Goal: Task Accomplishment & Management: Use online tool/utility

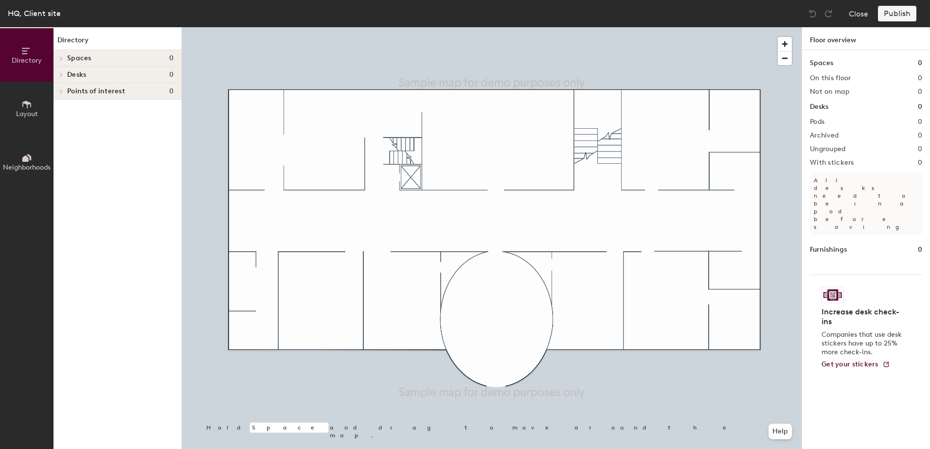
click at [59, 75] on icon at bounding box center [61, 74] width 4 height 5
click at [73, 72] on span "Desks" at bounding box center [76, 75] width 19 height 8
click at [27, 106] on icon at bounding box center [26, 104] width 11 height 11
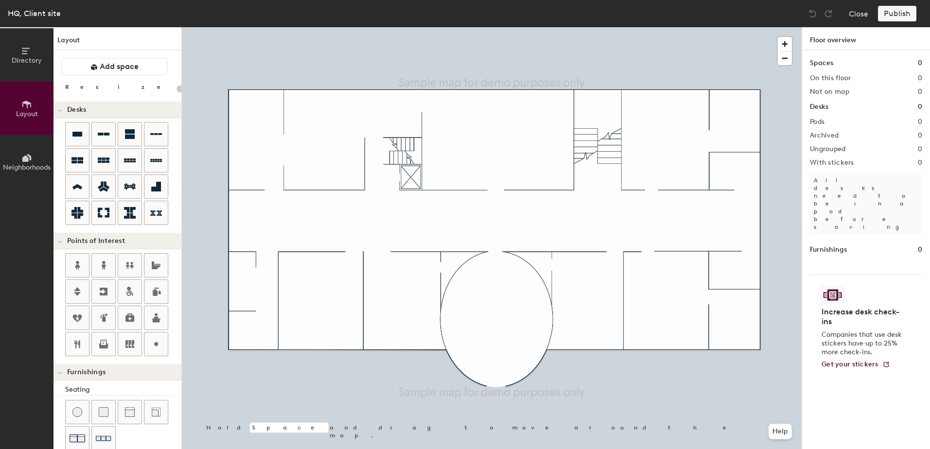
click at [493, 125] on div "Directory Layout Neighborhoods Layout Add space Resize Desks Points of Interest…" at bounding box center [465, 238] width 930 height 422
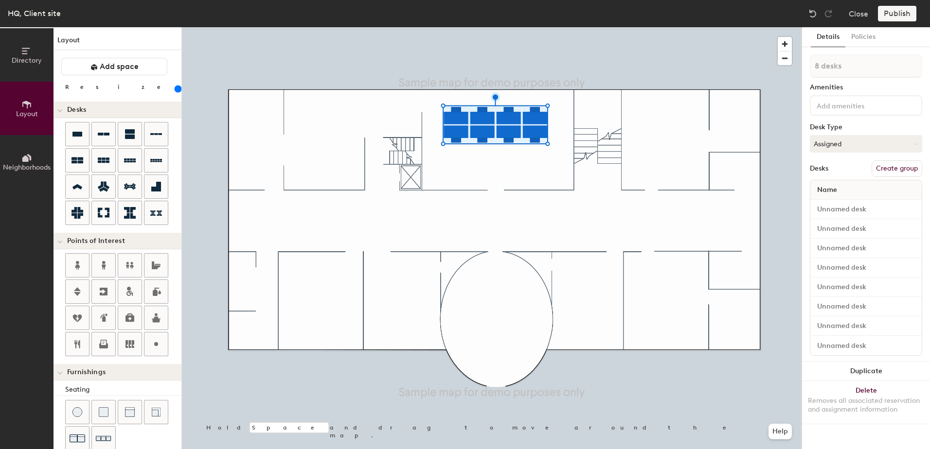
type input "200"
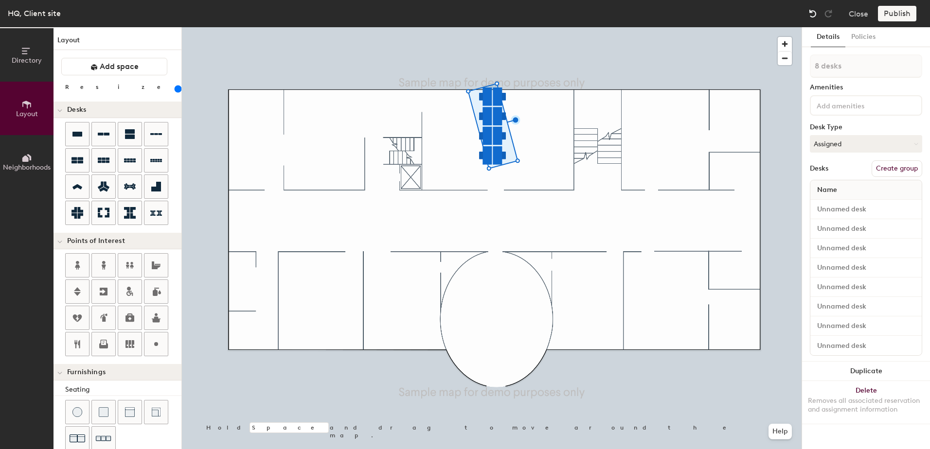
click at [813, 12] on img at bounding box center [813, 14] width 10 height 10
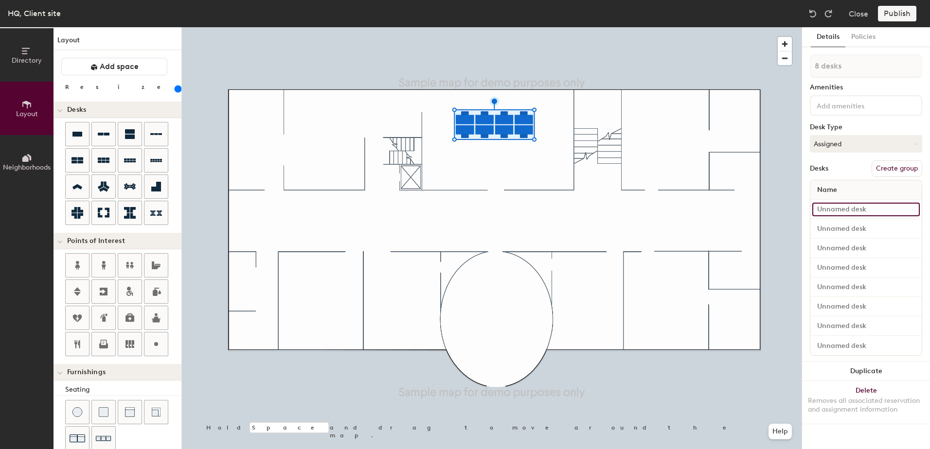
click at [839, 211] on input at bounding box center [865, 210] width 107 height 14
type input "D"
type input "Client Site 1"
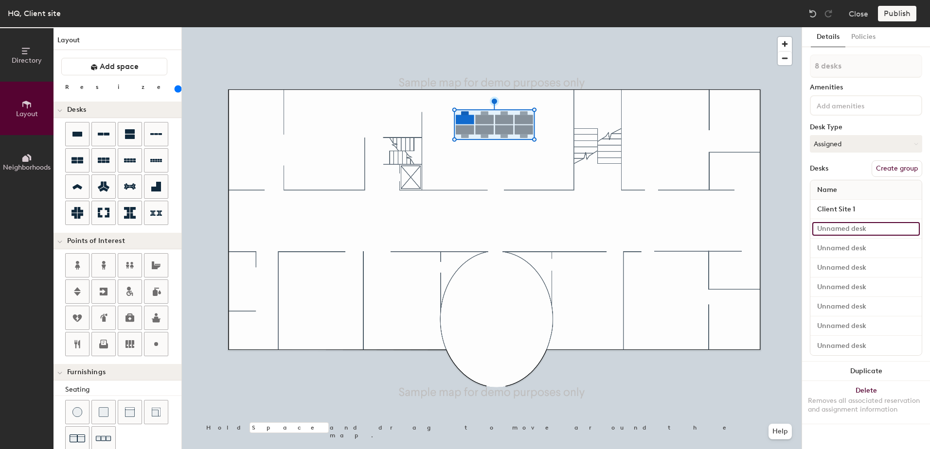
click at [835, 228] on input at bounding box center [865, 229] width 107 height 14
type input "Client Site 2"
click at [843, 245] on input at bounding box center [865, 249] width 107 height 14
type input "Client Site 3"
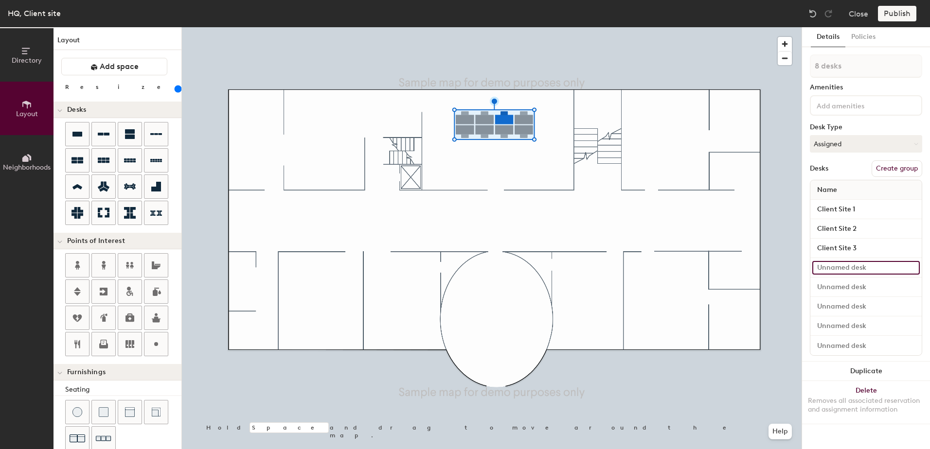
click at [838, 270] on input at bounding box center [865, 268] width 107 height 14
type input "Client Site 4"
click at [837, 288] on input at bounding box center [865, 288] width 107 height 14
type input "Client Site 5"
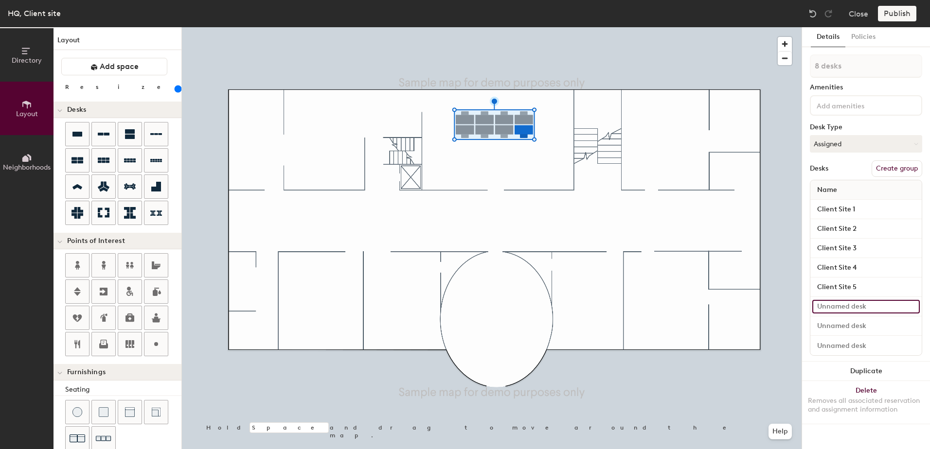
click at [841, 306] on input at bounding box center [865, 307] width 107 height 14
type input "Client Site 6"
click at [842, 326] on input at bounding box center [865, 327] width 107 height 14
type input "Client Site 7"
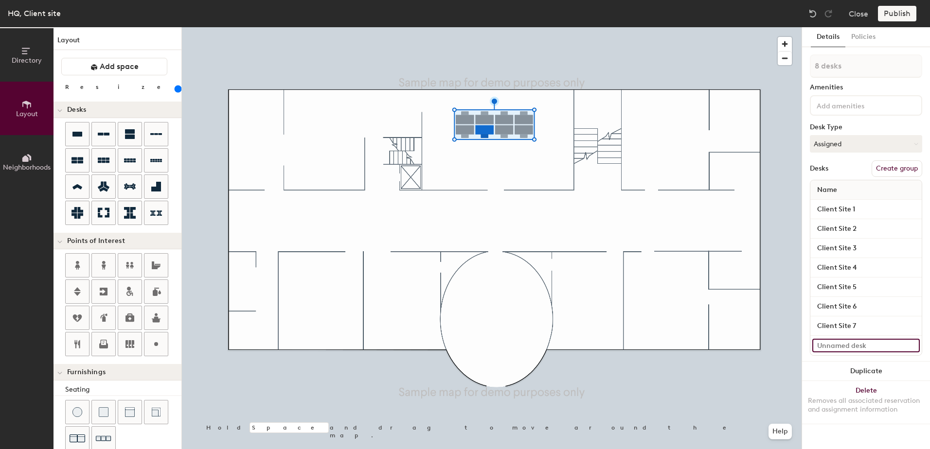
click at [837, 344] on input at bounding box center [865, 346] width 107 height 14
type input "Client Site 8"
click at [889, 166] on button "Create group" at bounding box center [897, 169] width 51 height 17
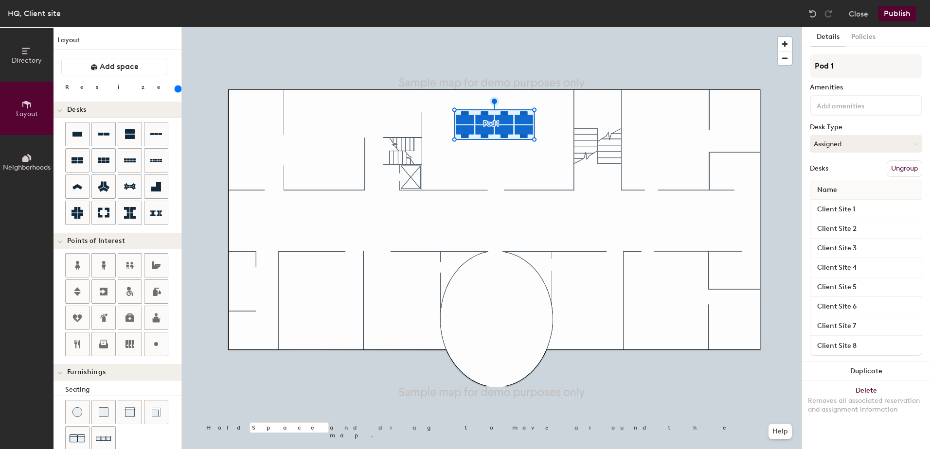
click at [890, 15] on button "Publish" at bounding box center [897, 14] width 38 height 16
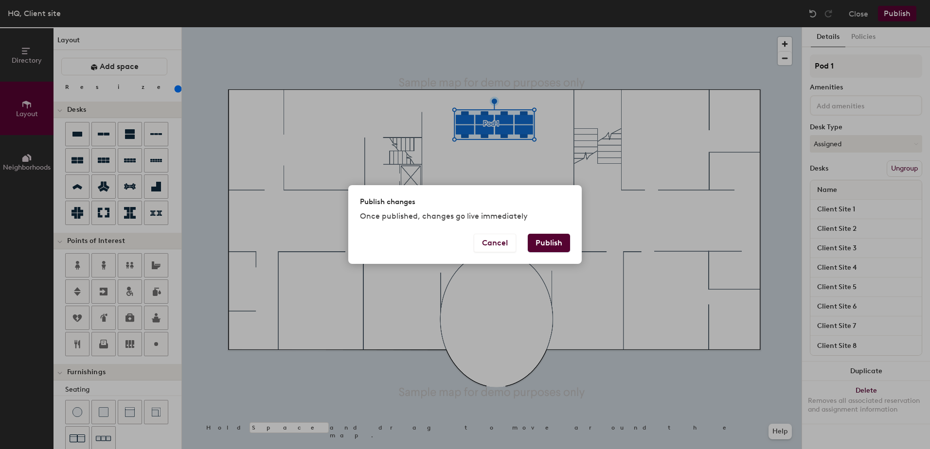
click at [549, 248] on button "Publish" at bounding box center [549, 243] width 42 height 18
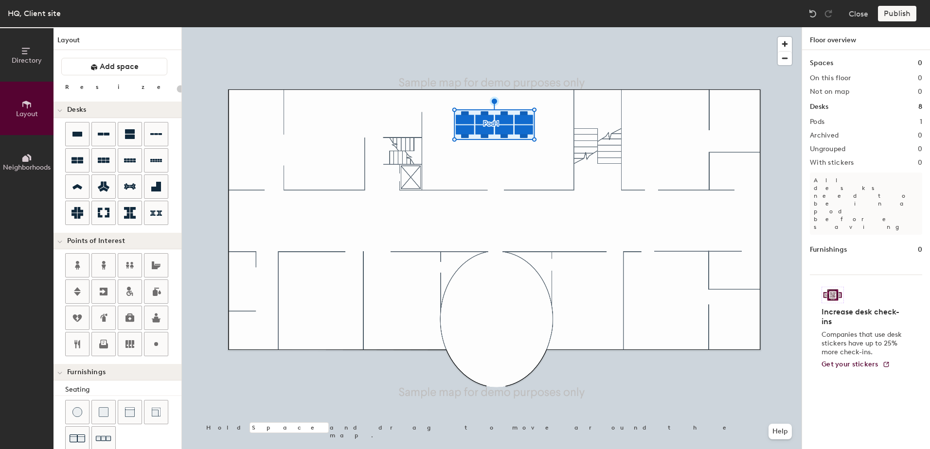
type input "20"
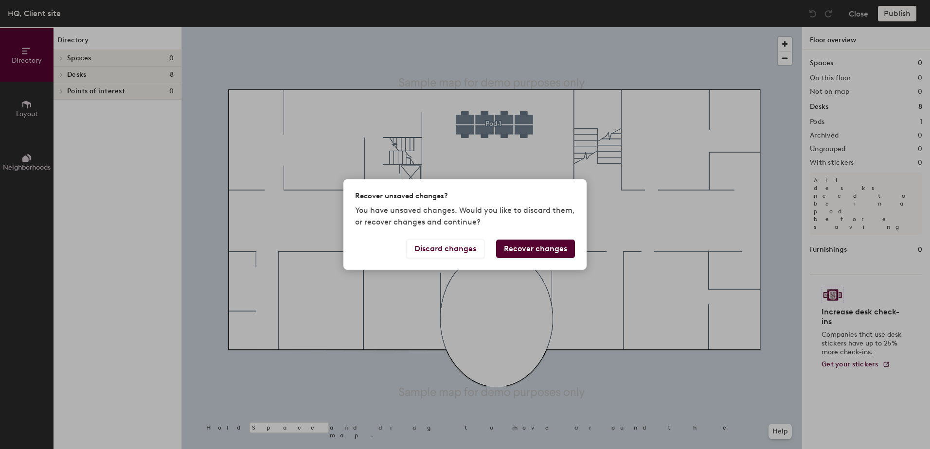
click at [523, 248] on button "Recover changes" at bounding box center [535, 249] width 79 height 18
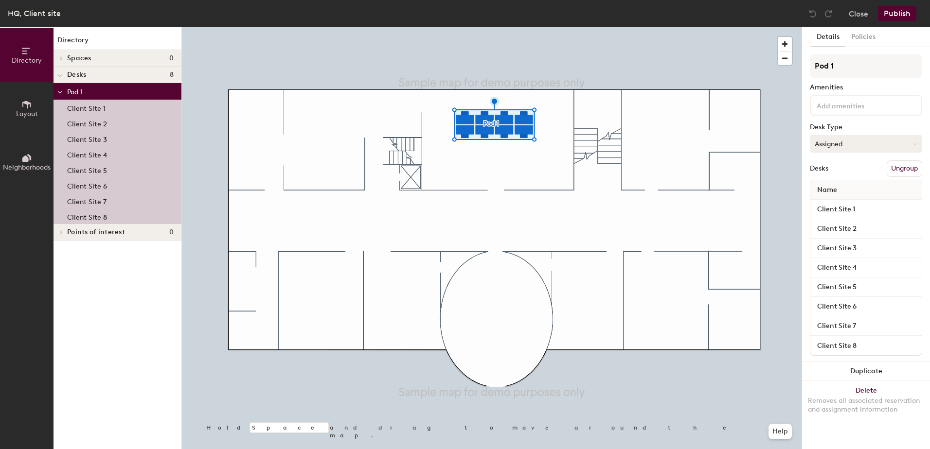
click at [850, 144] on button "Assigned" at bounding box center [866, 144] width 112 height 18
click at [837, 204] on div "Hoteled" at bounding box center [858, 203] width 97 height 15
click at [901, 19] on button "Publish" at bounding box center [897, 14] width 38 height 16
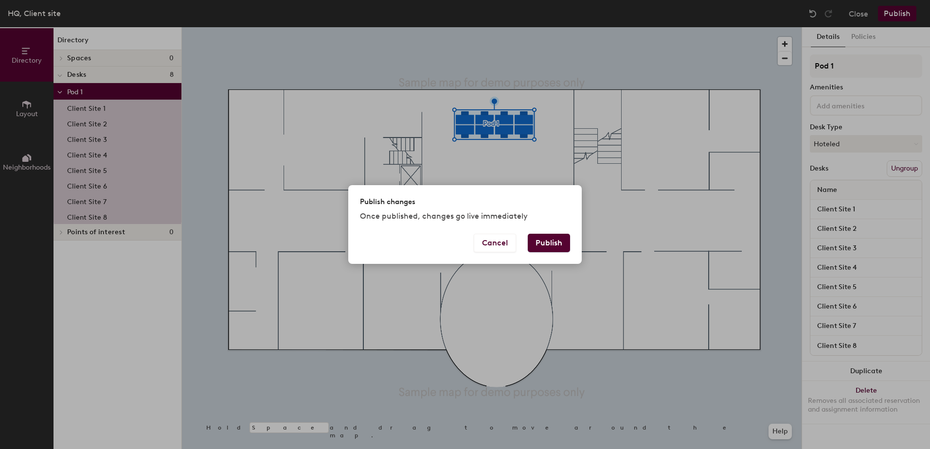
click at [551, 239] on button "Publish" at bounding box center [549, 243] width 42 height 18
